Goal: Book appointment/travel/reservation

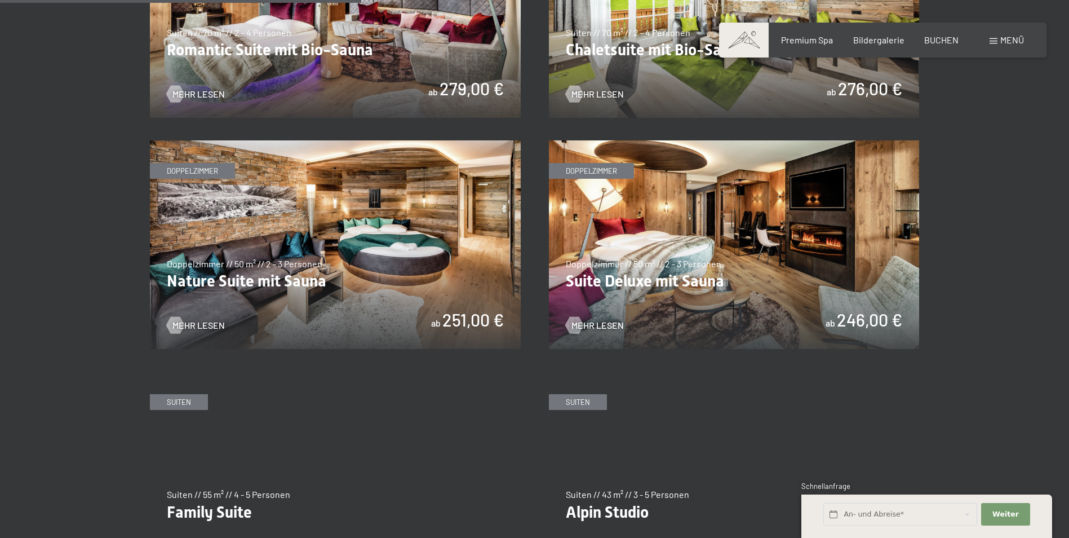
scroll to position [1071, 0]
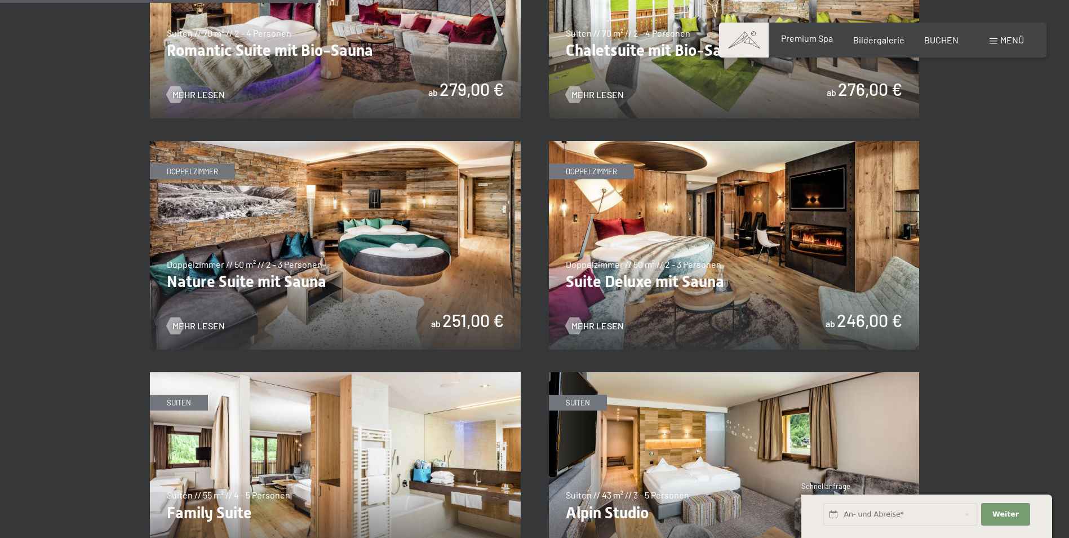
click at [805, 36] on span "Premium Spa" at bounding box center [807, 38] width 52 height 11
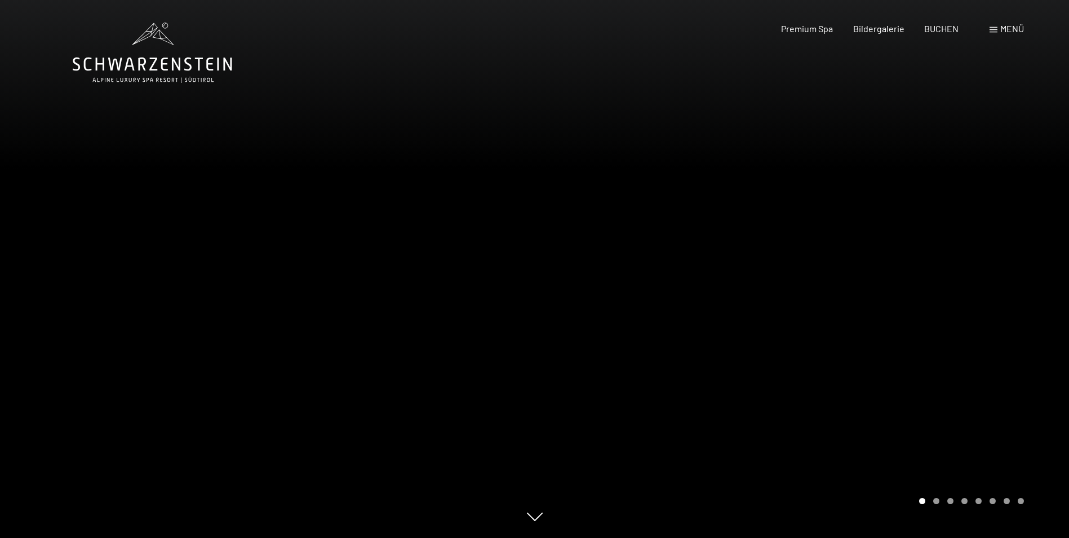
click at [1020, 239] on div at bounding box center [802, 269] width 535 height 538
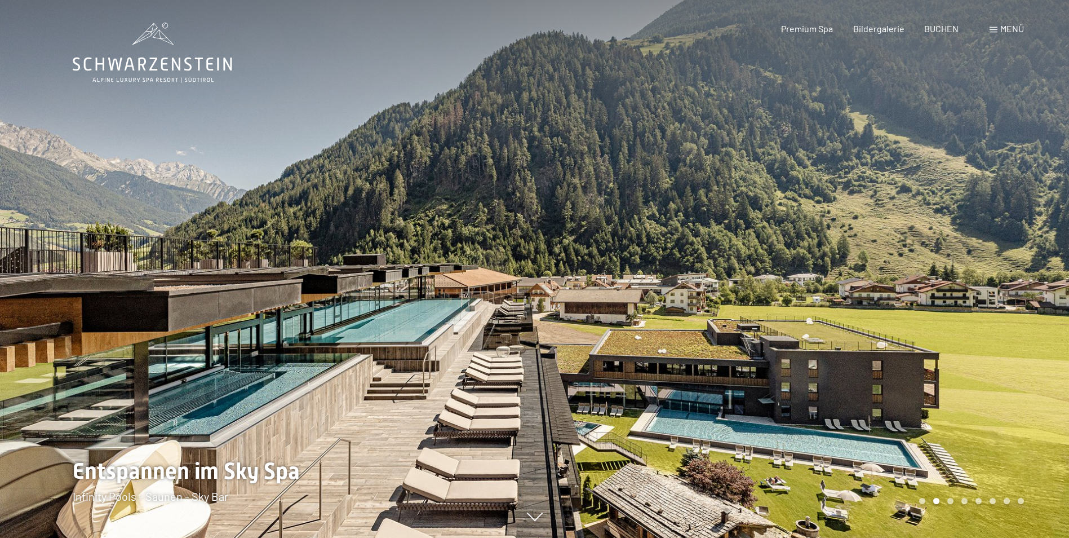
click at [1020, 239] on div at bounding box center [802, 269] width 535 height 538
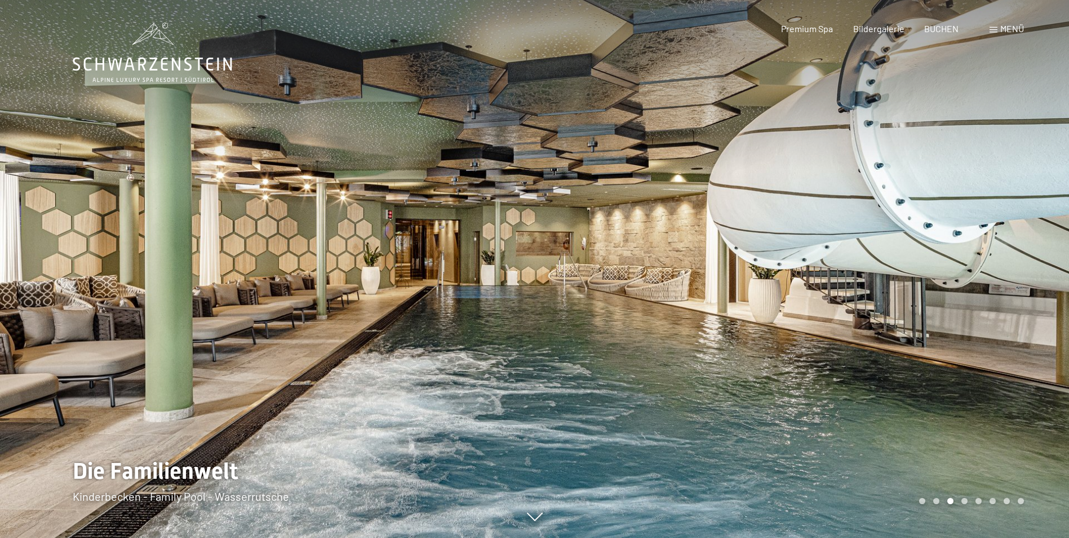
click at [1020, 239] on div at bounding box center [802, 269] width 535 height 538
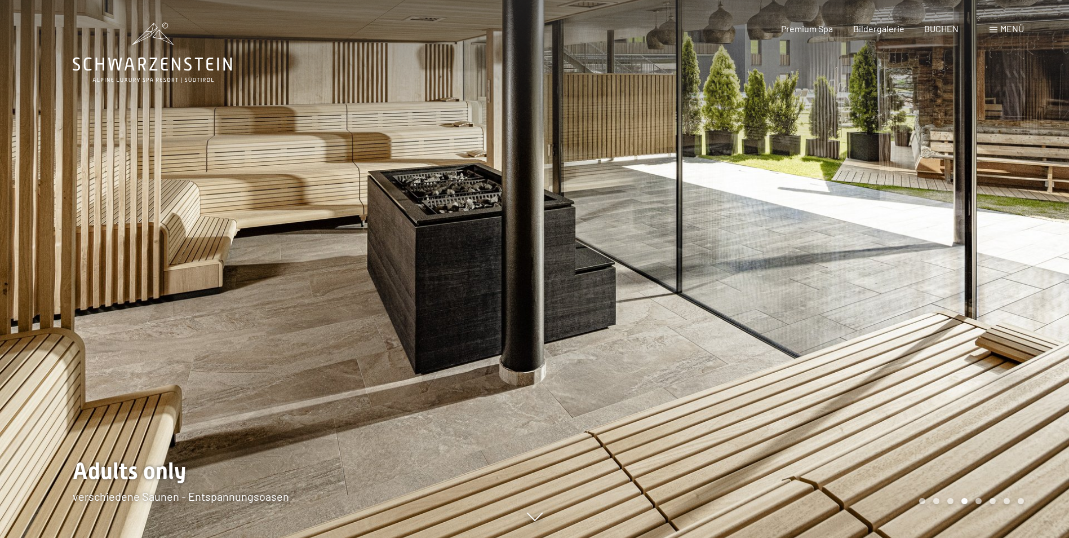
click at [1020, 239] on div at bounding box center [802, 269] width 535 height 538
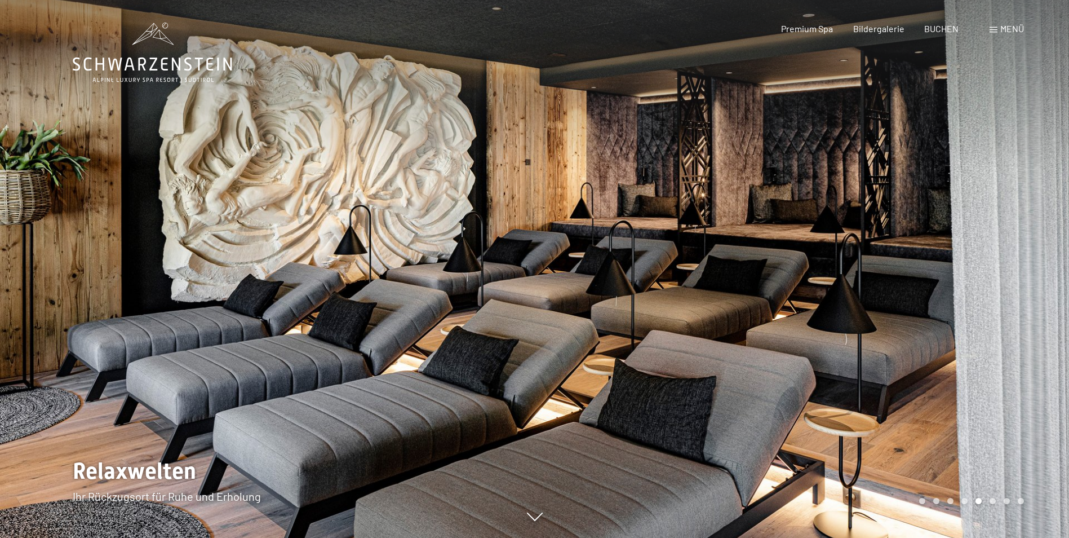
click at [1020, 239] on div at bounding box center [802, 269] width 535 height 538
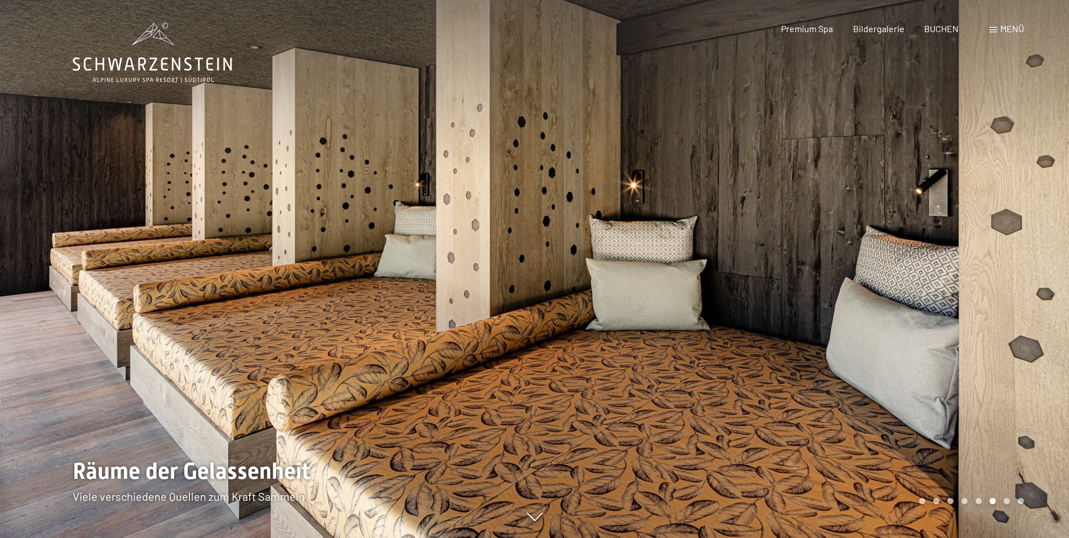
click at [1020, 239] on div at bounding box center [802, 269] width 535 height 538
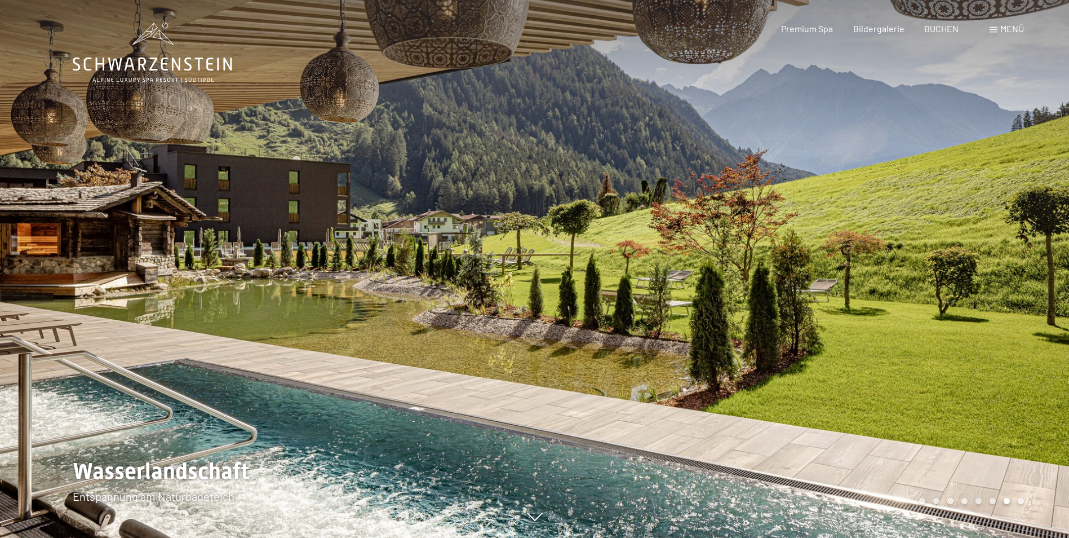
click at [1020, 239] on div at bounding box center [802, 269] width 535 height 538
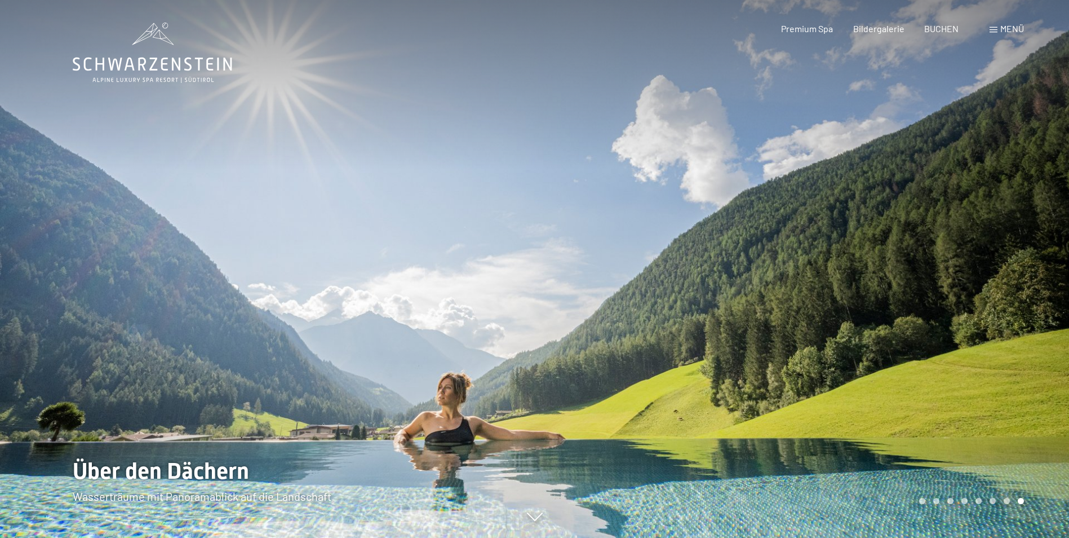
click at [1020, 239] on div at bounding box center [802, 269] width 535 height 538
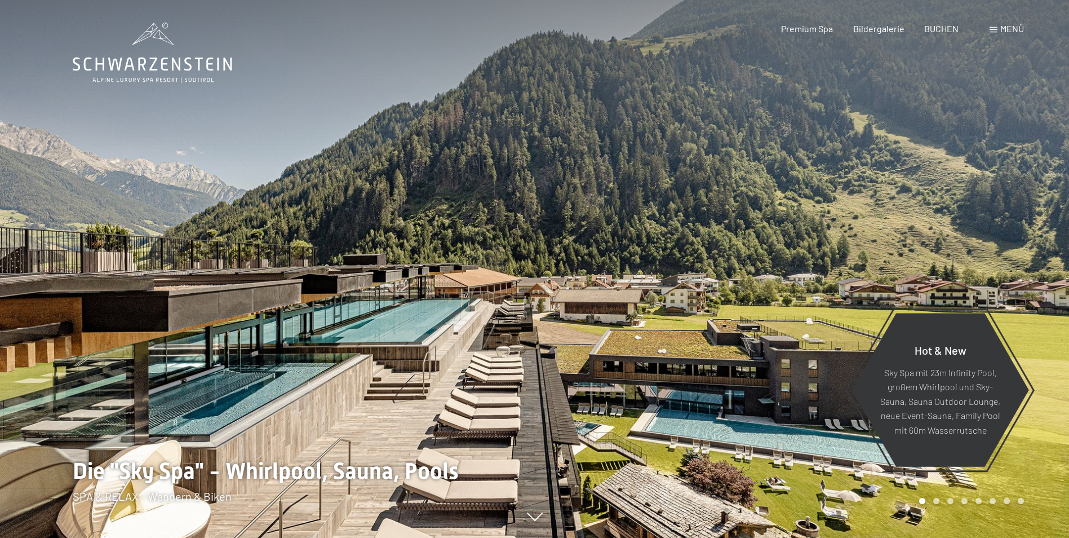
click at [942, 35] on div "Buchen Anfragen Premium Spa Bildergalerie BUCHEN Menü DE IT EN Gutschein Bilder…" at bounding box center [883, 29] width 282 height 12
click at [942, 29] on span "BUCHEN" at bounding box center [941, 26] width 34 height 11
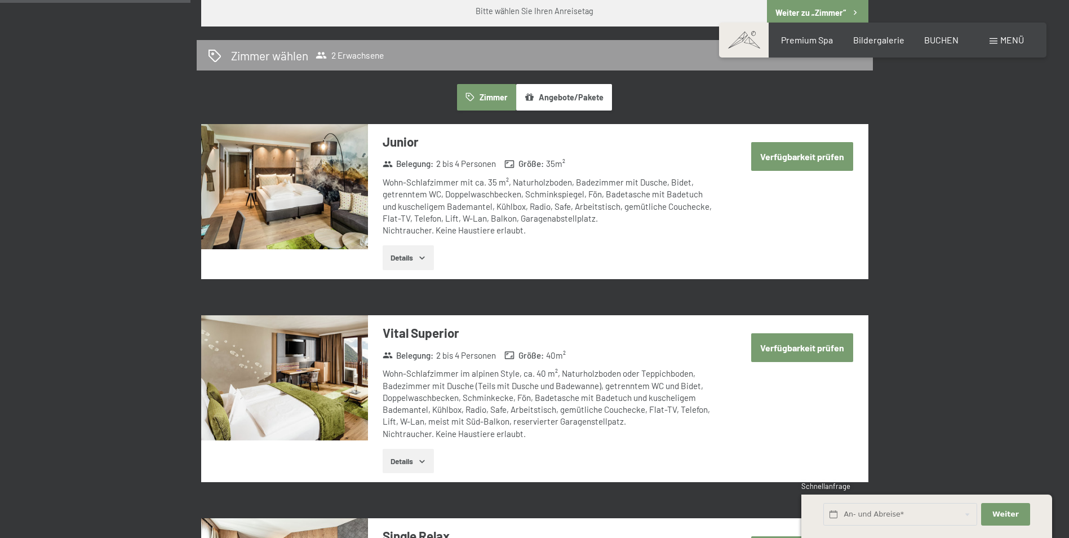
scroll to position [676, 0]
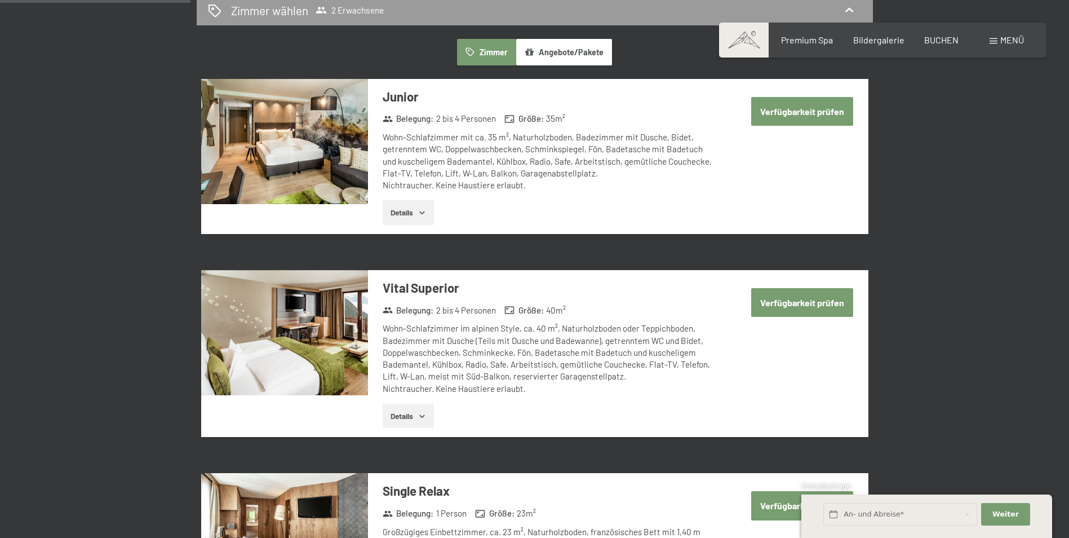
click at [414, 219] on button "Details" at bounding box center [408, 212] width 51 height 25
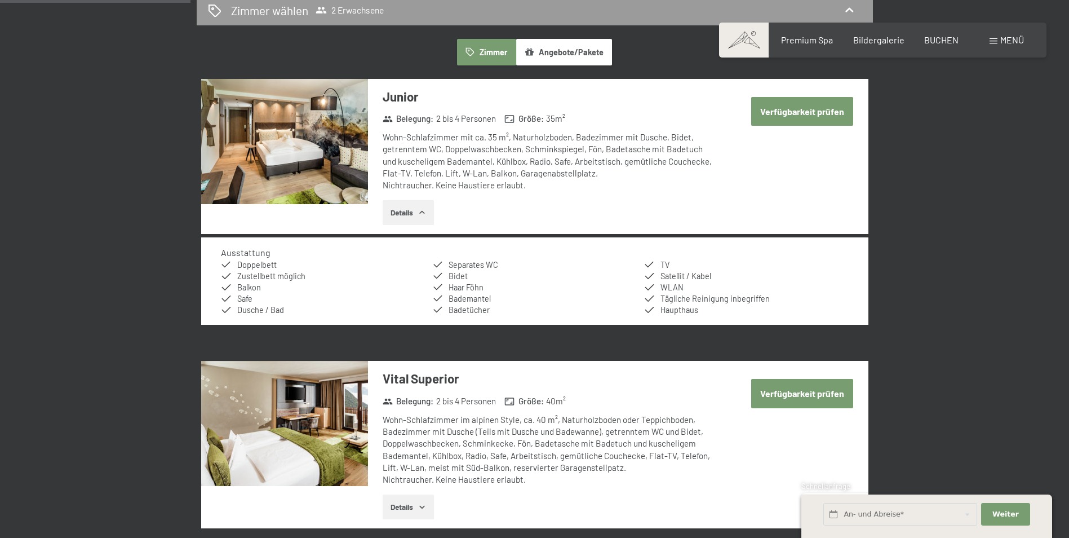
click at [415, 209] on button "Details" at bounding box center [408, 212] width 51 height 25
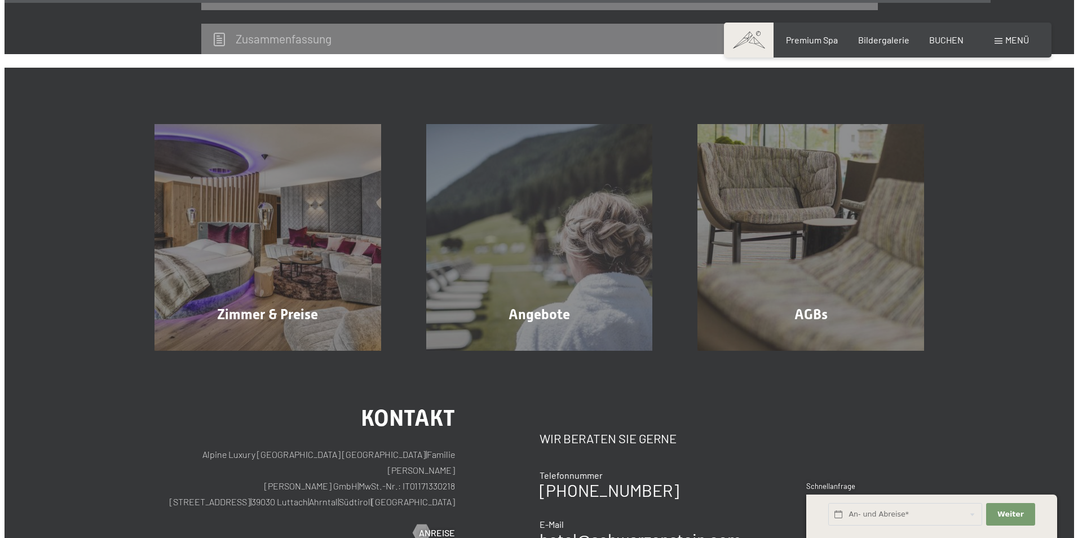
scroll to position [3841, 0]
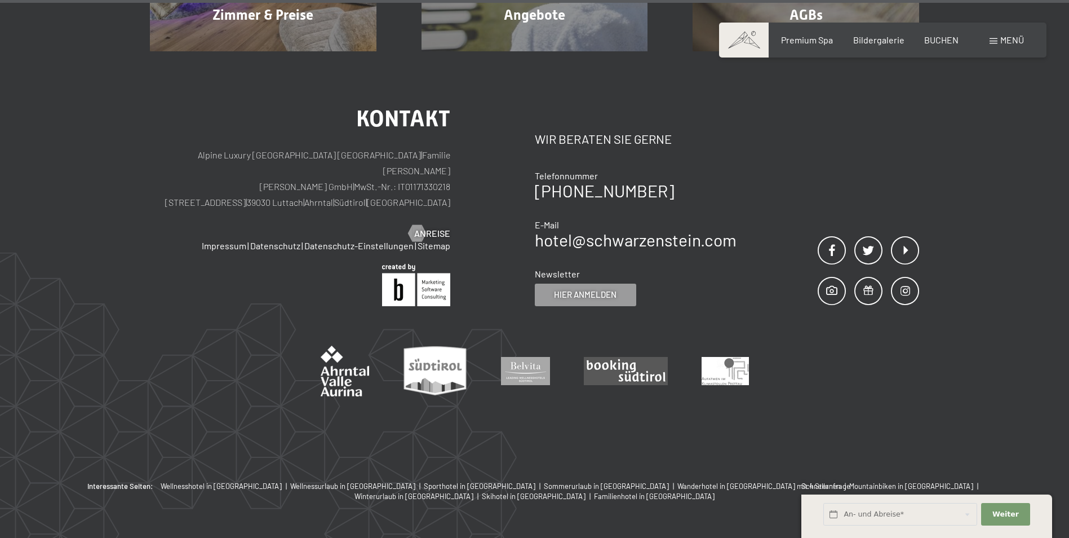
click at [994, 38] on div "Menü" at bounding box center [1007, 40] width 34 height 12
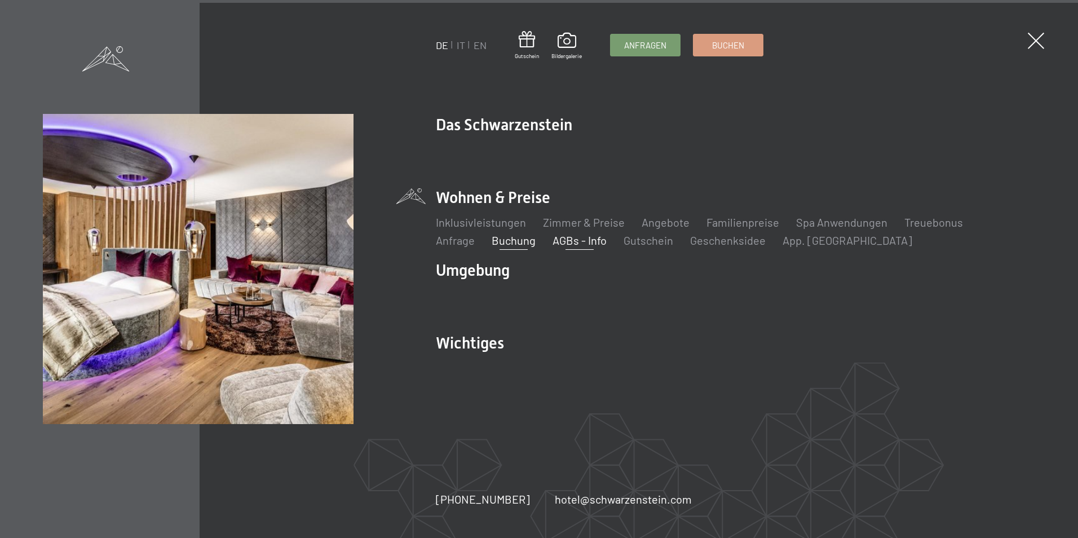
click at [552, 242] on link "AGBs - Info" at bounding box center [579, 240] width 54 height 14
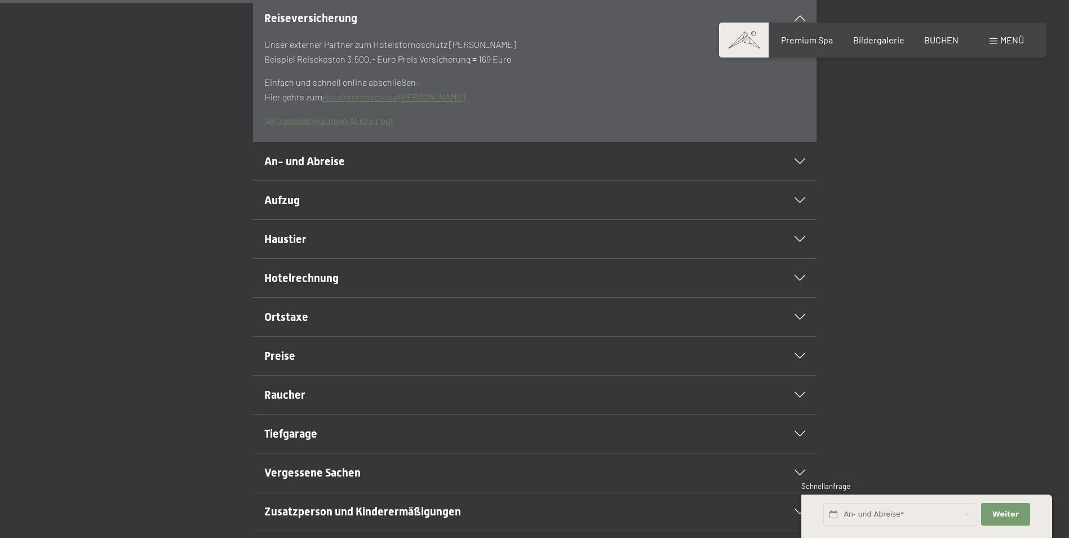
scroll to position [451, 0]
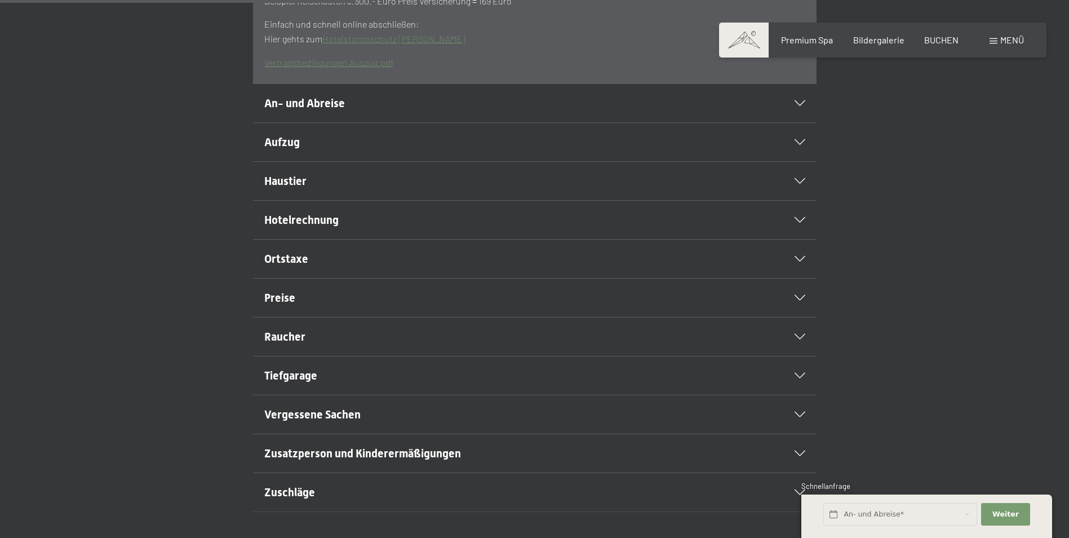
click at [379, 189] on h2 "Haustier" at bounding box center [507, 181] width 487 height 16
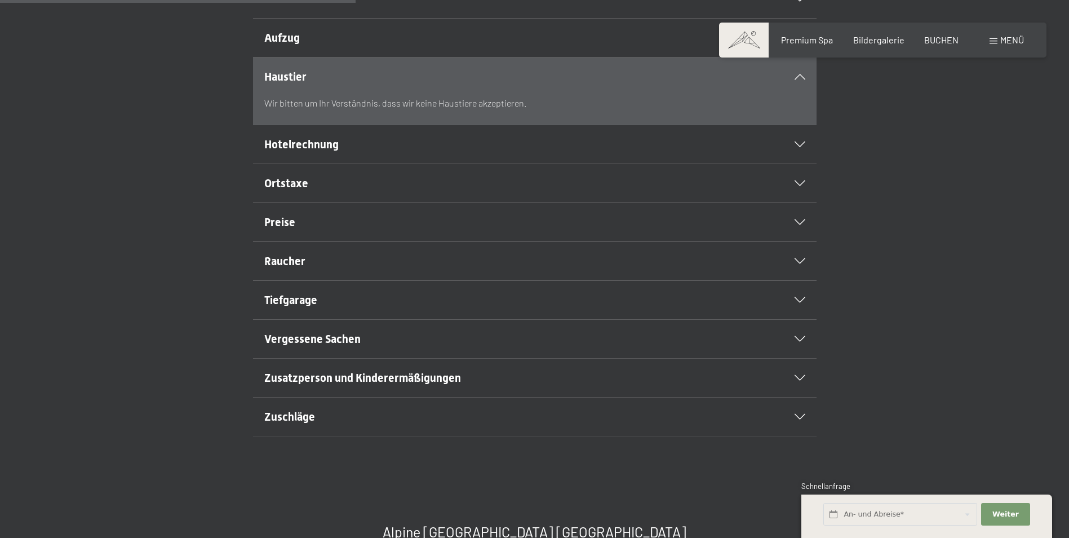
click at [357, 57] on div "Aufzug" at bounding box center [534, 38] width 541 height 38
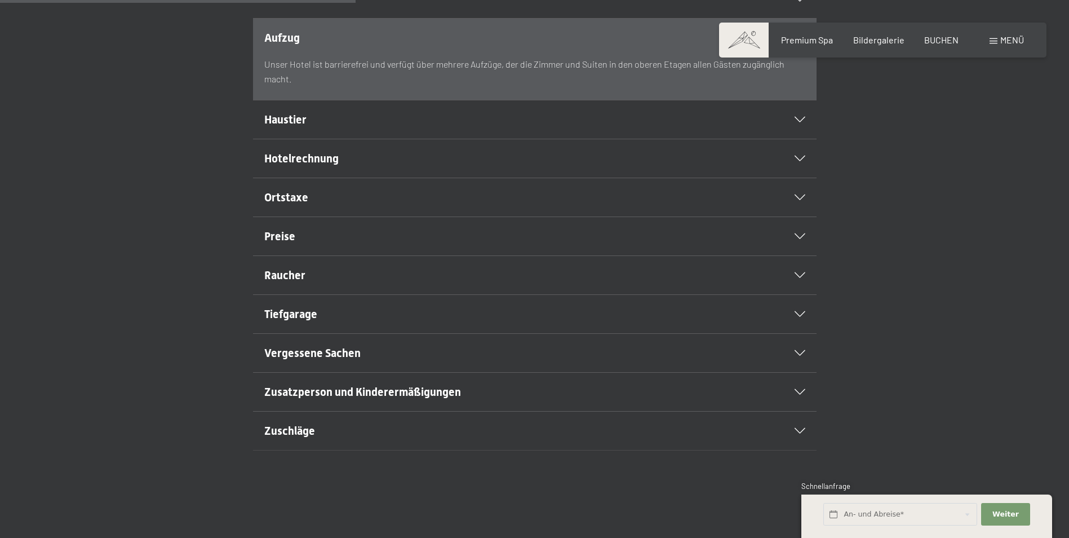
click at [337, 100] on div "Unser Hotel ist barrierefrei und verfügt über mehrere Aufzüge, der die Zimmer u…" at bounding box center [534, 78] width 541 height 43
click at [342, 46] on div "Aufzug" at bounding box center [534, 38] width 541 height 38
